Goal: Information Seeking & Learning: Learn about a topic

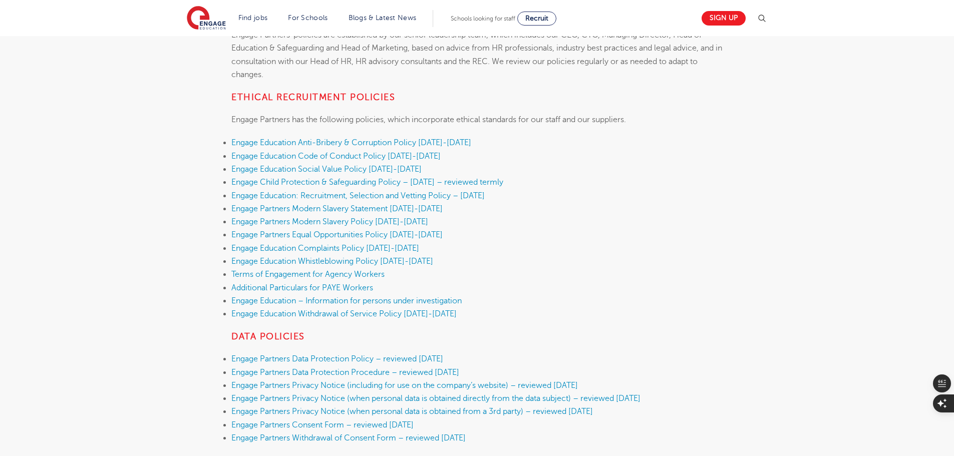
scroll to position [250, 0]
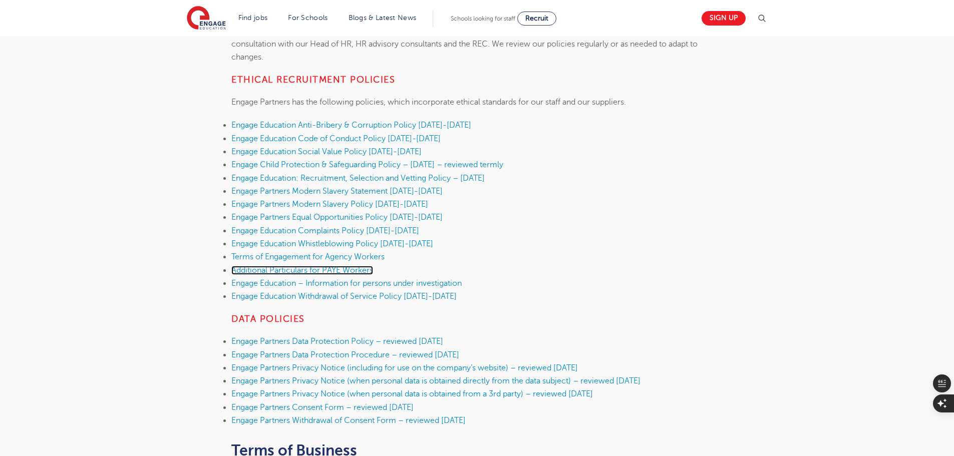
click at [329, 266] on link "Additional Particulars for PAYE Workers" at bounding box center [302, 270] width 142 height 9
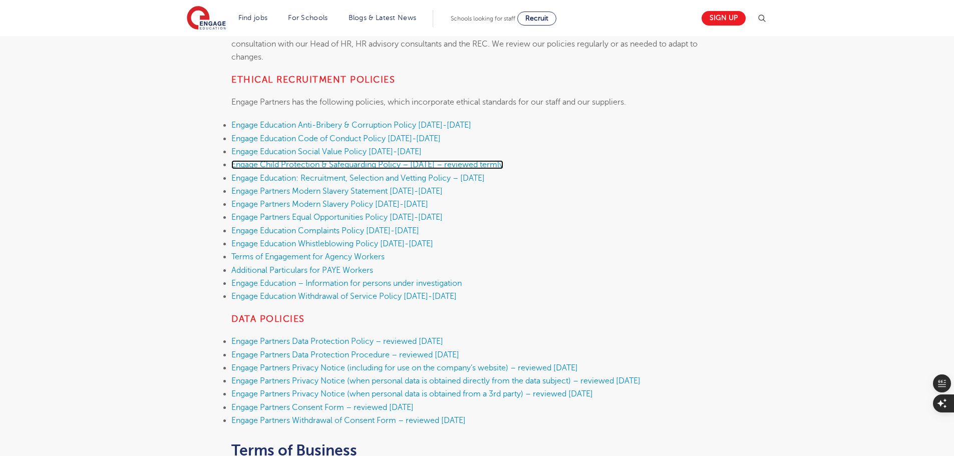
click at [333, 166] on link "Engage Child Protection & Safeguarding Policy – September 2025 – reviewed termly" at bounding box center [367, 164] width 272 height 9
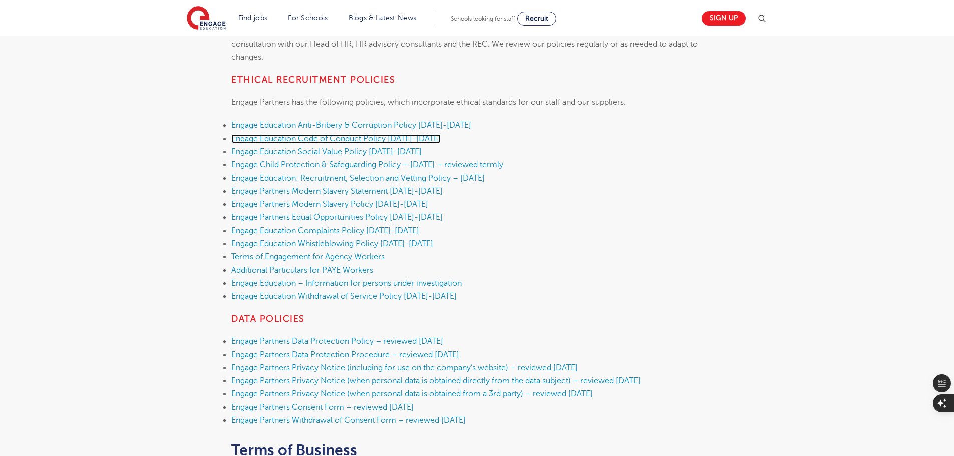
click at [310, 141] on link "Engage Education Code of Conduct Policy 2025-2026" at bounding box center [335, 138] width 209 height 9
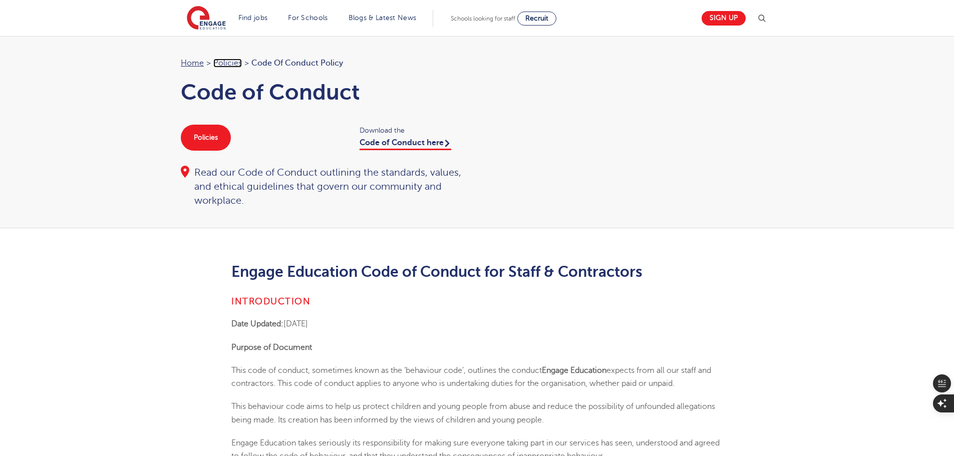
click at [240, 64] on link "Policies" at bounding box center [227, 63] width 29 height 9
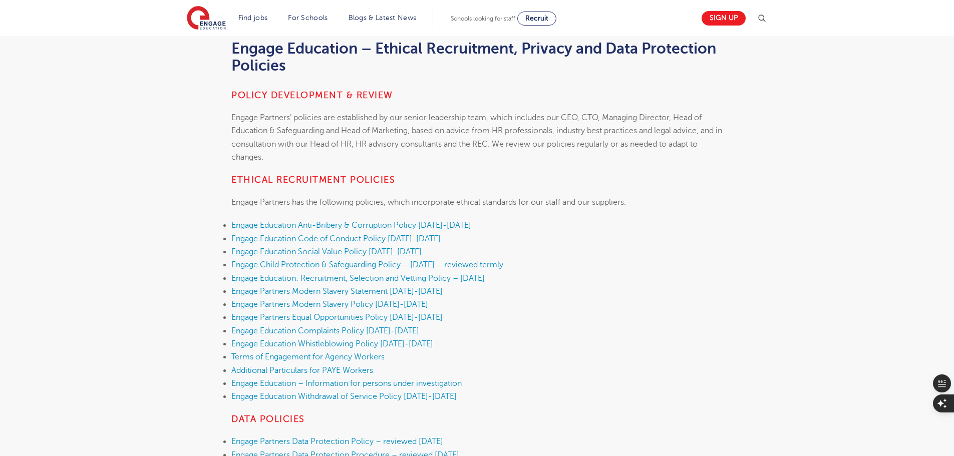
scroll to position [150, 0]
click at [331, 372] on link "Additional Particulars for PAYE Workers" at bounding box center [302, 370] width 142 height 9
click at [703, 231] on li "Engage Education Anti-Bribery & Corruption Policy 2025-2026" at bounding box center [476, 225] width 491 height 13
drag, startPoint x: 391, startPoint y: 368, endPoint x: 215, endPoint y: 366, distance: 175.7
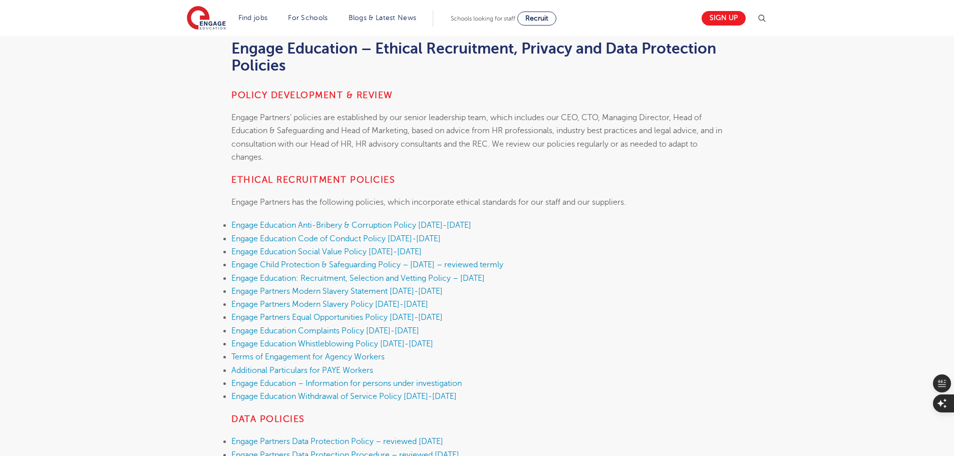
drag, startPoint x: 397, startPoint y: 369, endPoint x: 214, endPoint y: 372, distance: 183.3
click at [481, 366] on li "Additional Particulars for PAYE Workers" at bounding box center [476, 370] width 491 height 13
click at [373, 328] on link "Engage Education Complaints Policy 2025-2026" at bounding box center [325, 330] width 188 height 9
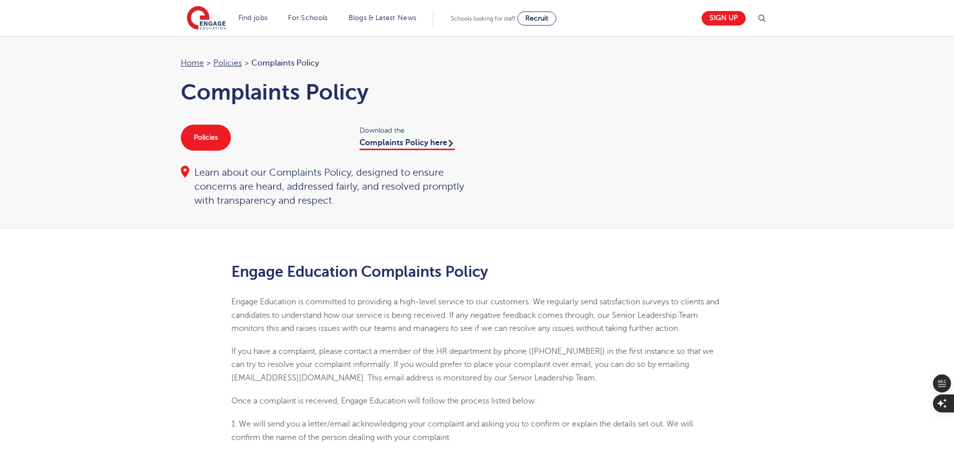
click at [124, 174] on div "Home > Policies > Complaints Policy Complaints Policy Policies Download the Com…" at bounding box center [477, 132] width 954 height 192
click at [742, 163] on div "Home > Policies > Complaints Policy Complaints Policy Policies Download the Com…" at bounding box center [477, 132] width 612 height 151
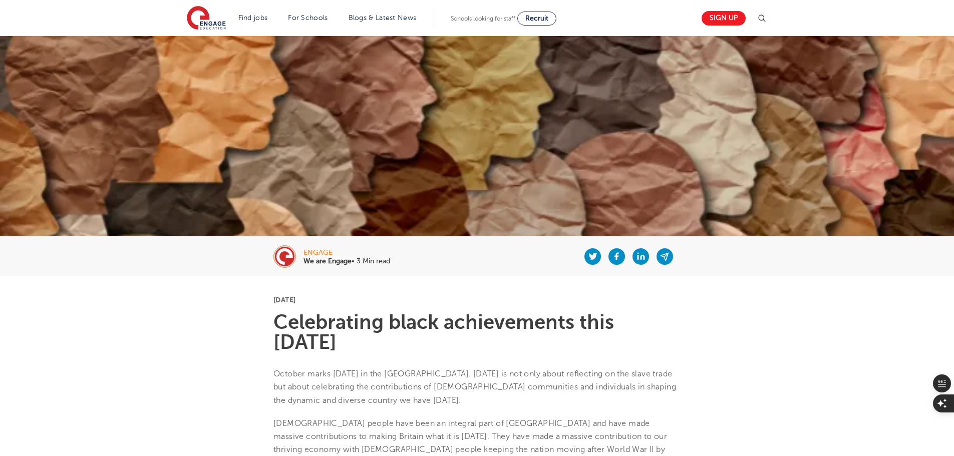
scroll to position [150, 0]
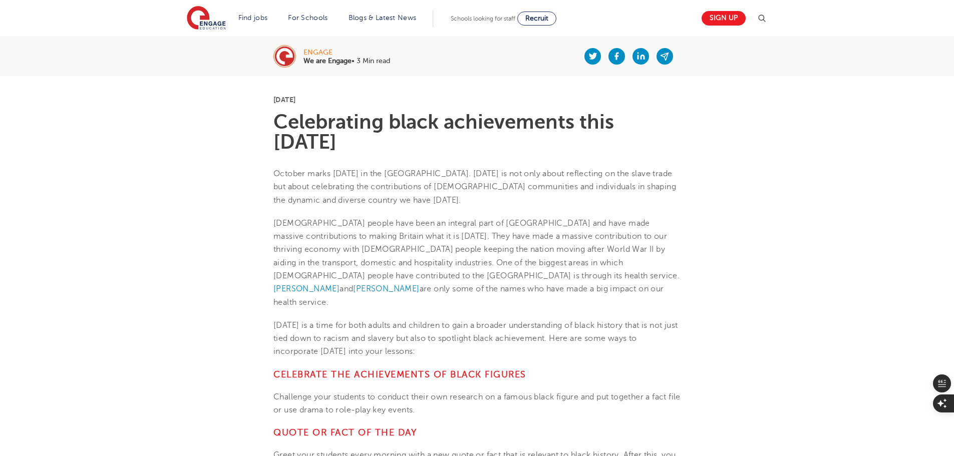
scroll to position [300, 0]
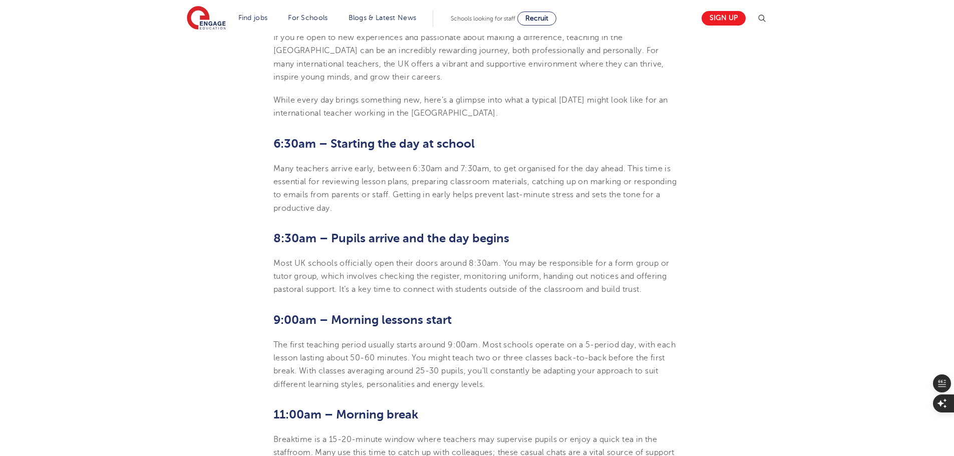
scroll to position [401, 0]
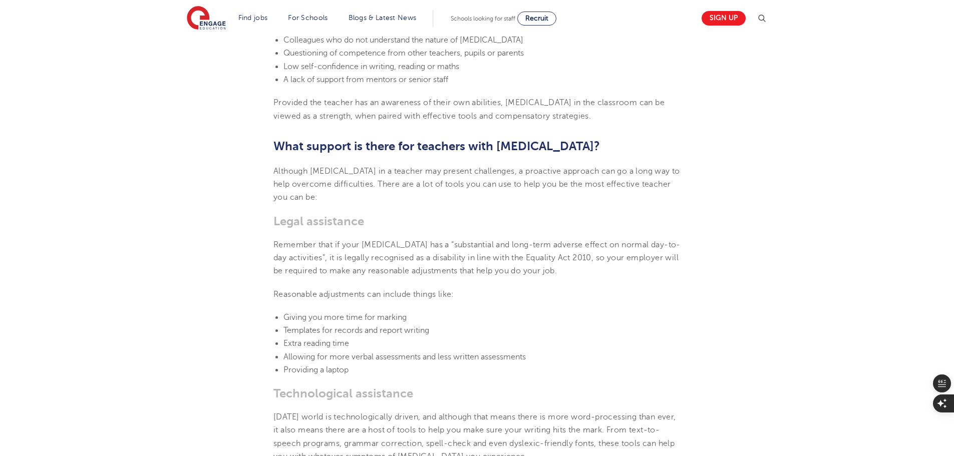
scroll to position [1001, 0]
